Goal: Task Accomplishment & Management: Use online tool/utility

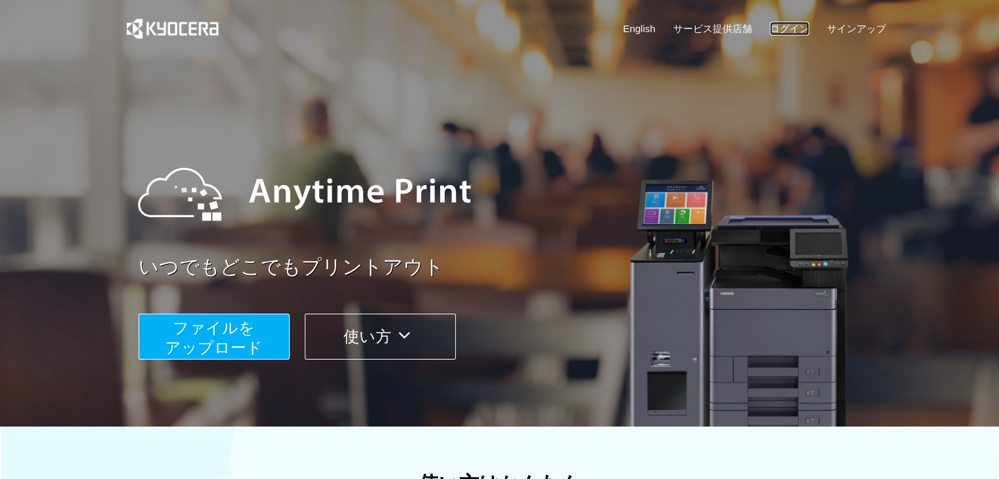
click at [783, 32] on link "ログイン" at bounding box center [789, 29] width 39 height 14
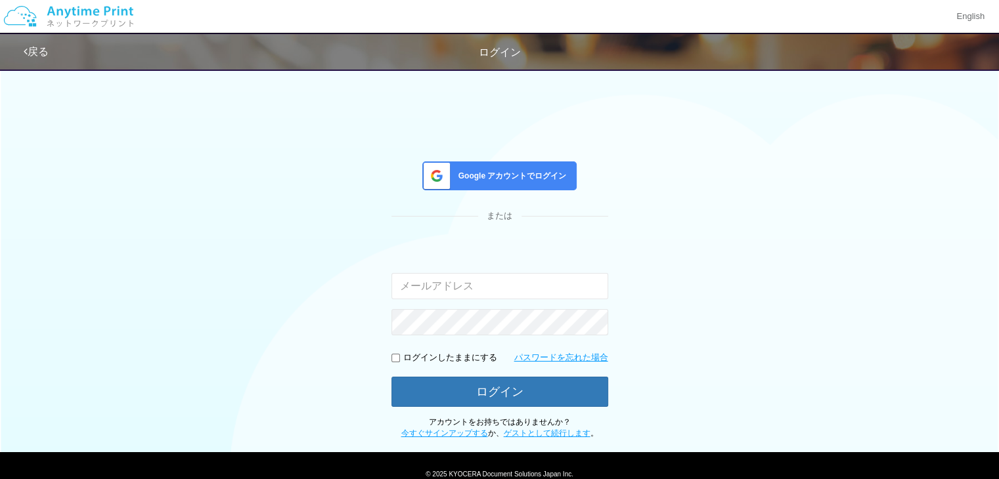
click at [473, 177] on span "Google アカウントでログイン" at bounding box center [510, 176] width 114 height 11
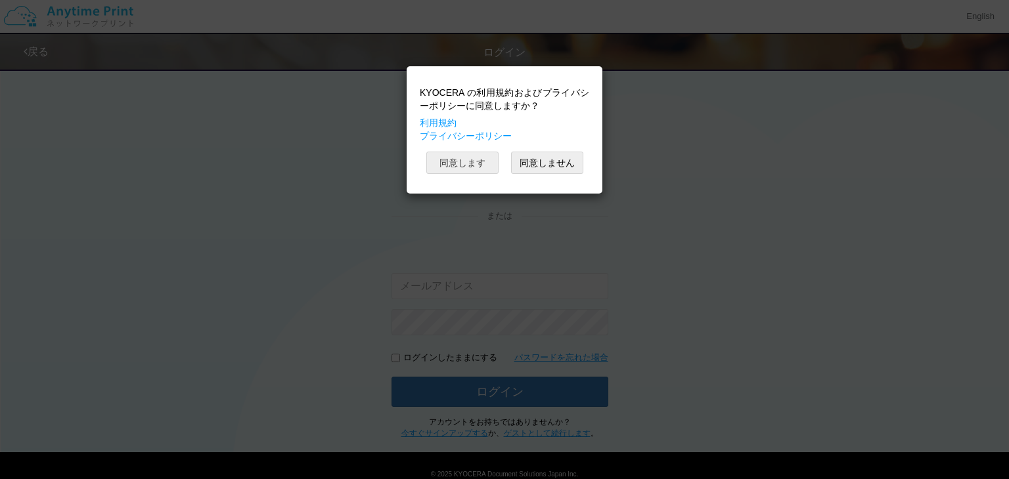
click at [468, 153] on button "同意します" at bounding box center [462, 163] width 72 height 22
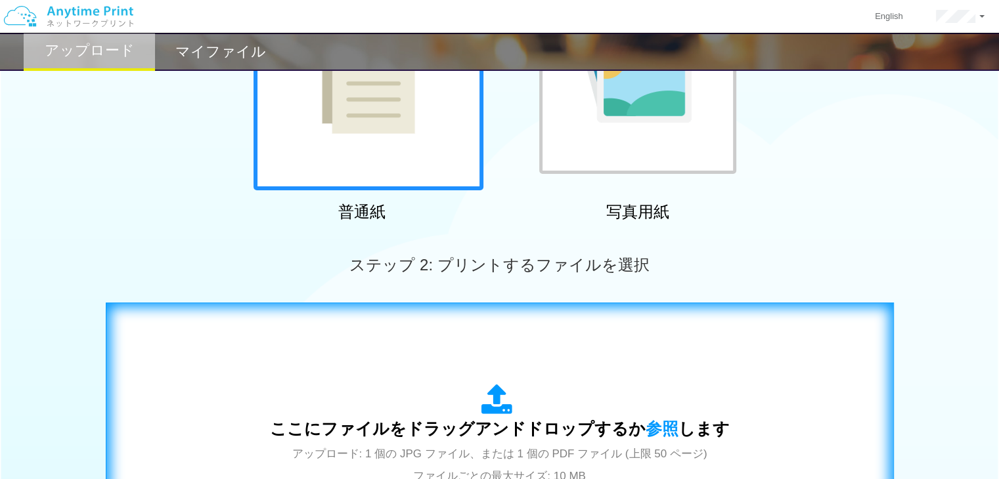
scroll to position [263, 0]
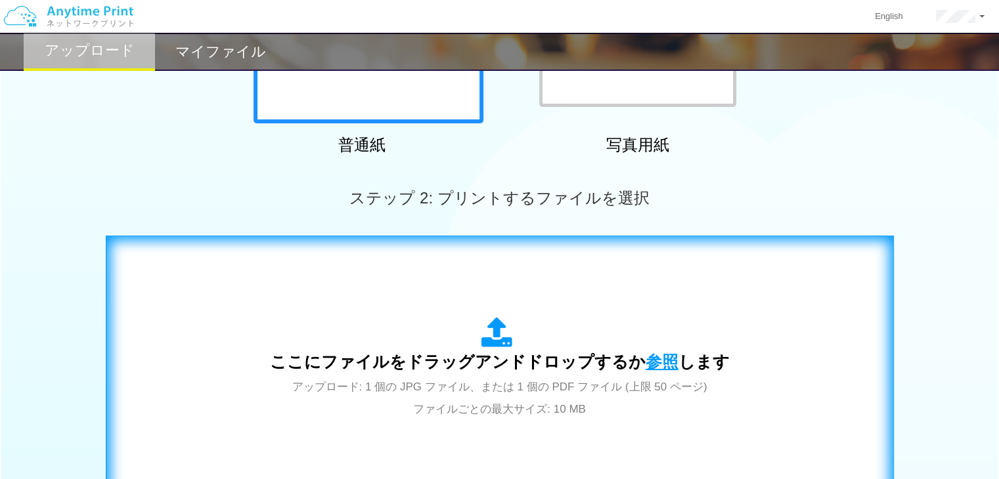
click at [647, 355] on span "参照" at bounding box center [661, 362] width 33 height 18
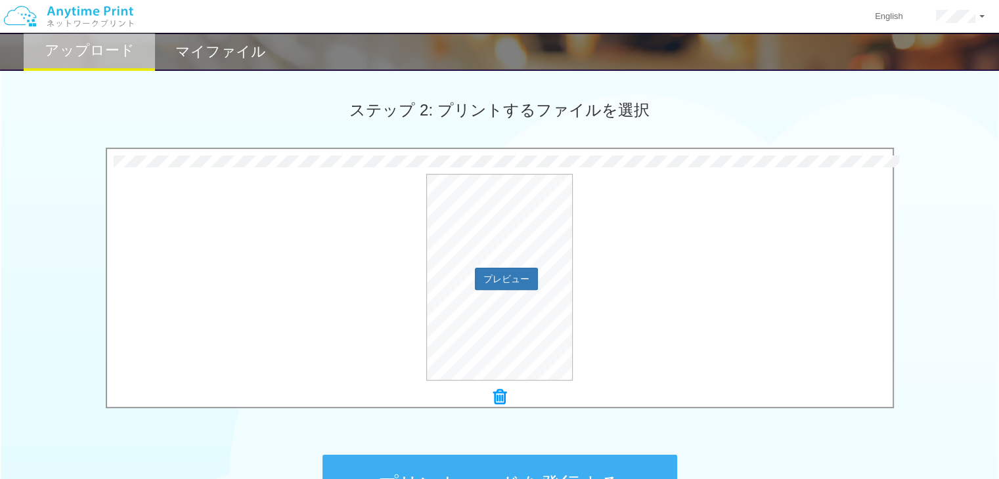
scroll to position [519, 0]
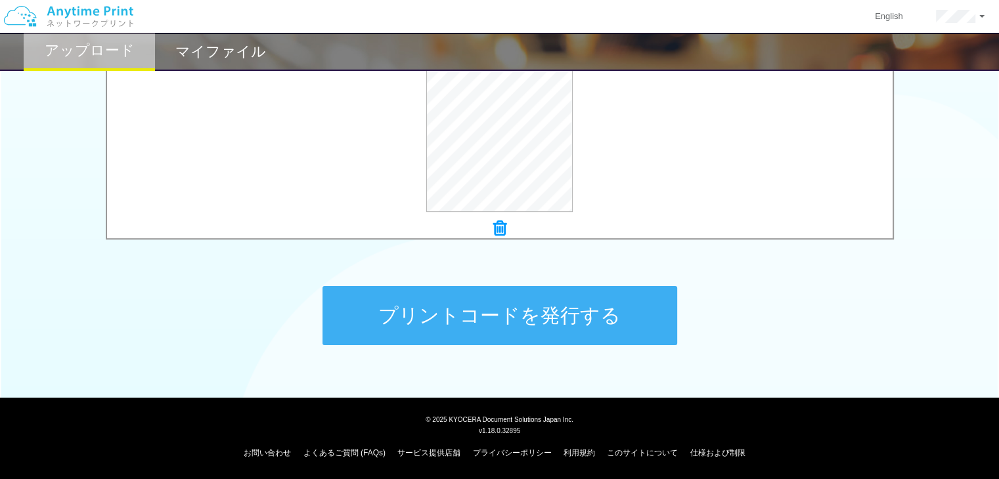
click at [461, 320] on button "プリントコードを発行する" at bounding box center [499, 315] width 355 height 59
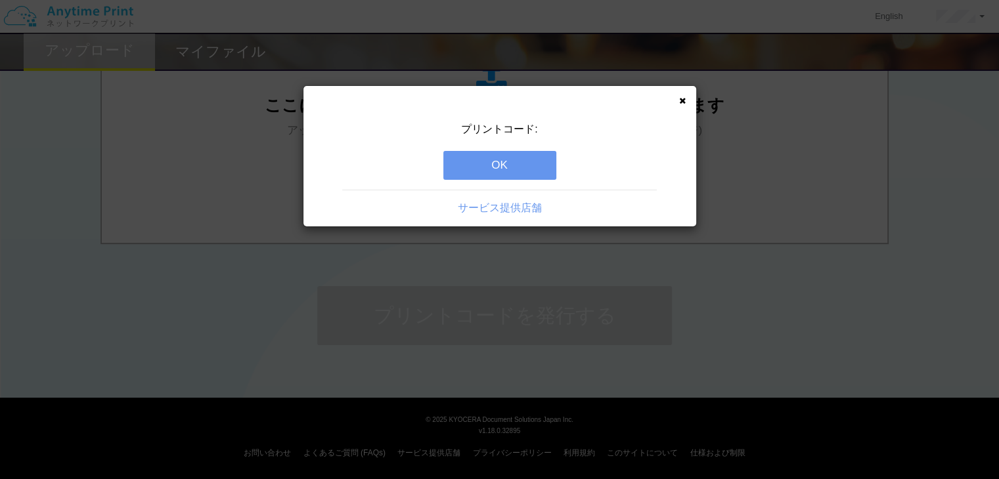
scroll to position [0, 0]
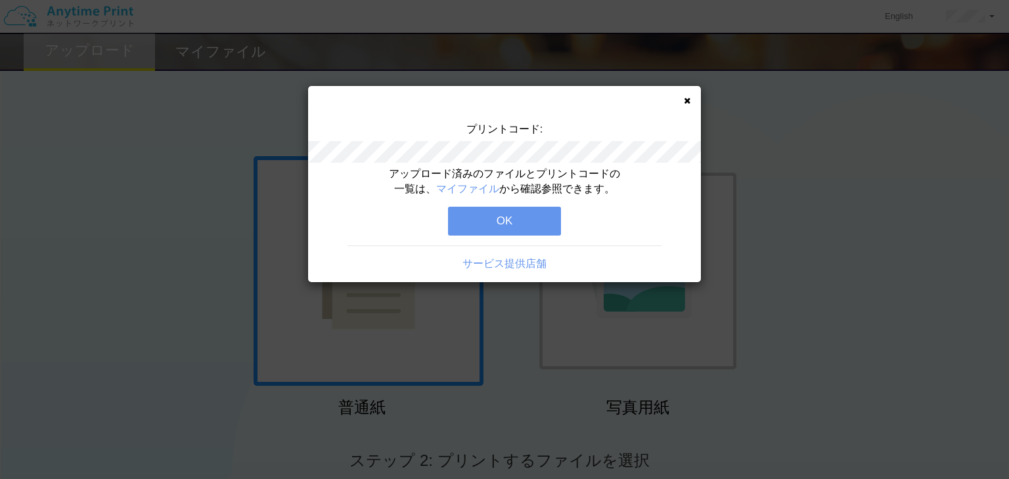
click at [484, 227] on button "OK" at bounding box center [504, 221] width 113 height 29
